Goal: Register for event/course

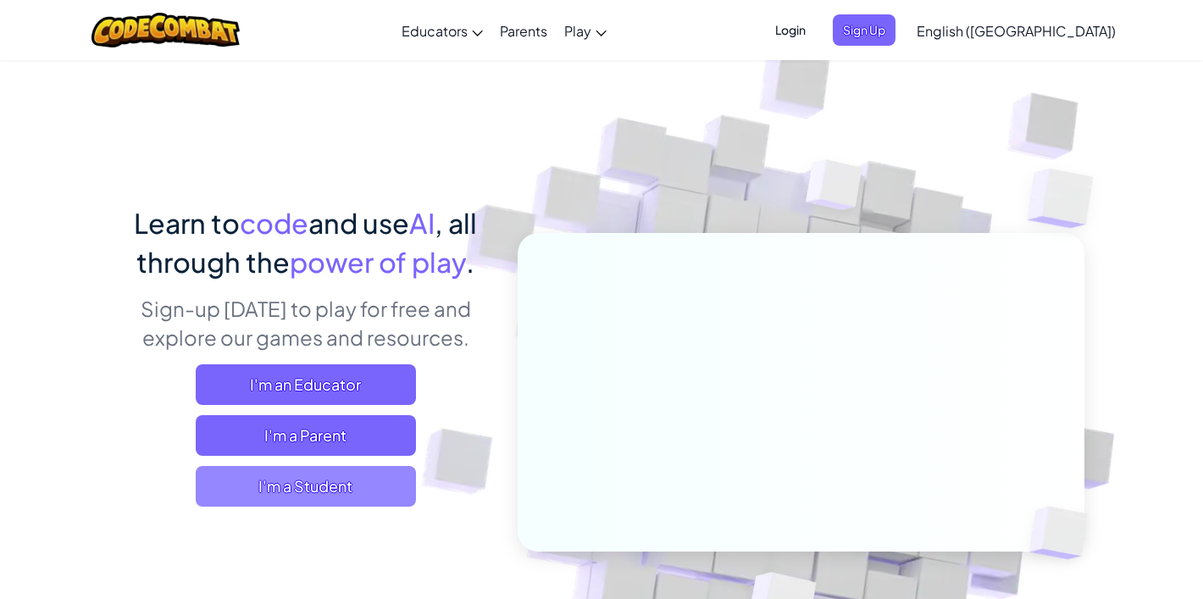
click at [314, 495] on span "I'm a Student" at bounding box center [306, 486] width 220 height 41
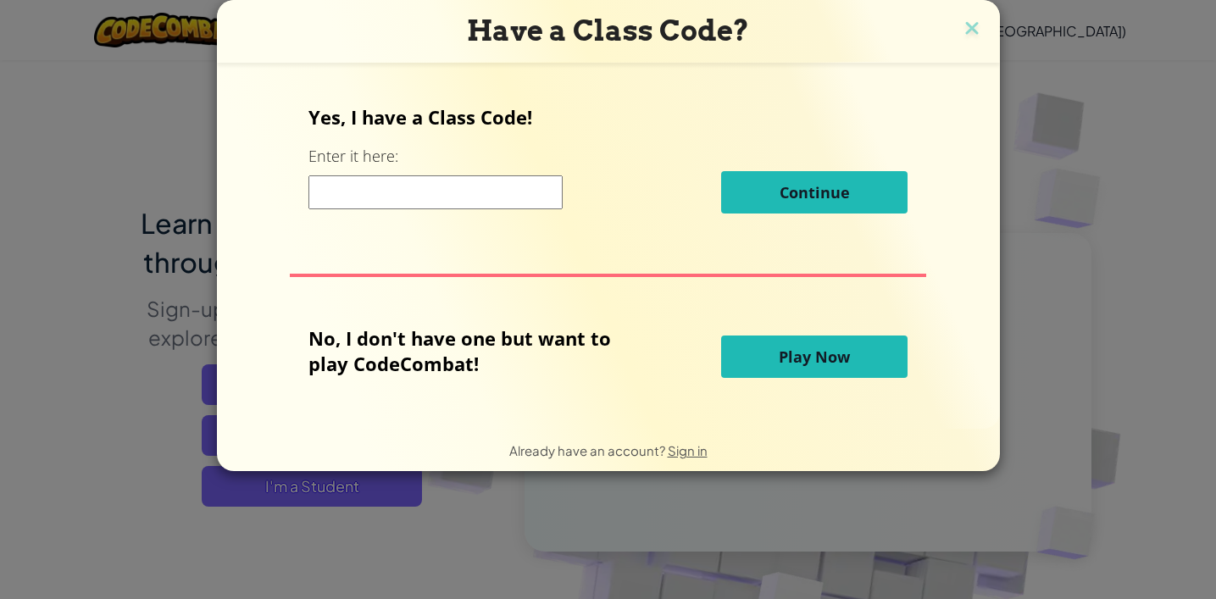
click at [446, 202] on input at bounding box center [435, 192] width 254 height 34
click at [836, 359] on span "Play Now" at bounding box center [814, 357] width 71 height 20
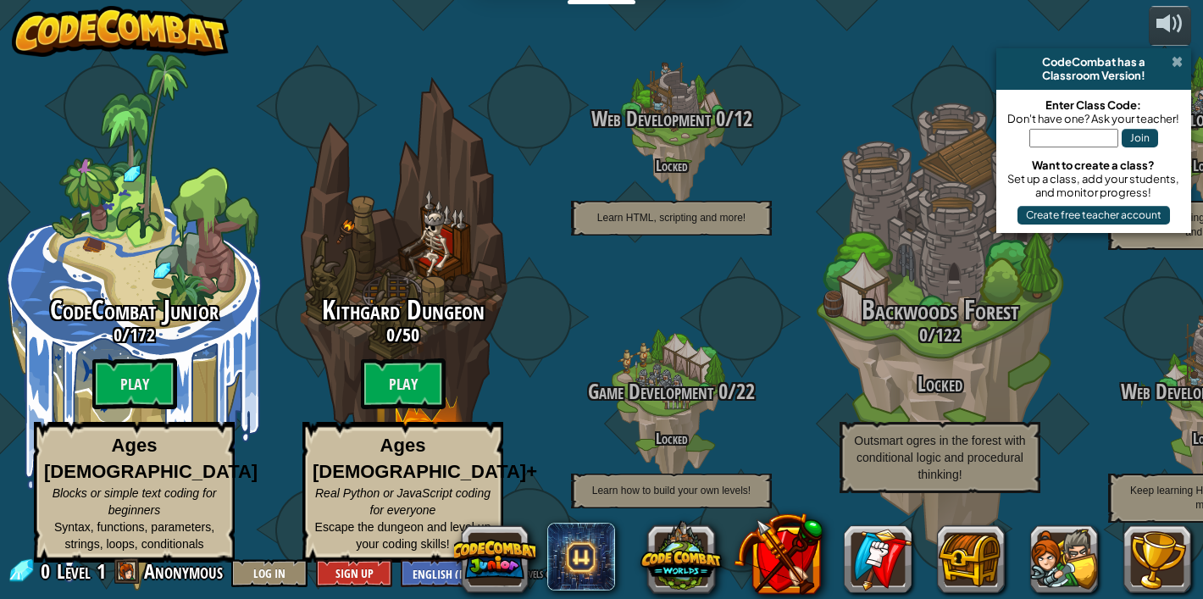
click at [1180, 60] on span at bounding box center [1177, 62] width 11 height 14
